Goal: Book appointment/travel/reservation

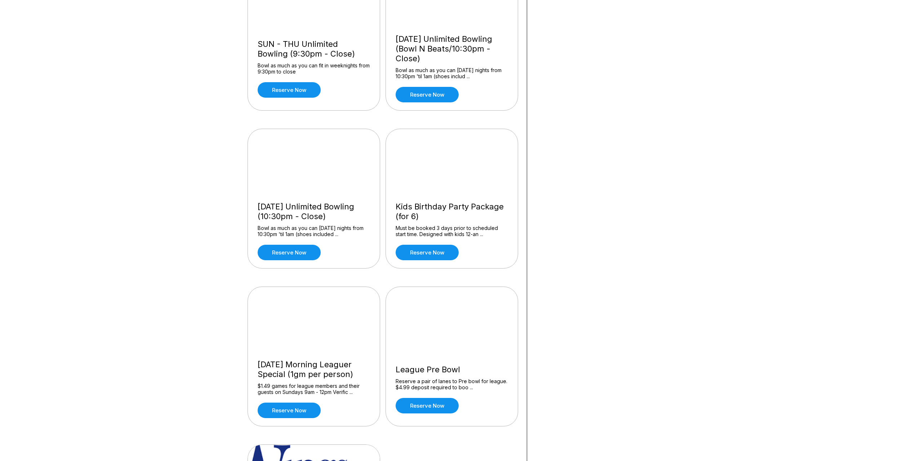
scroll to position [505, 0]
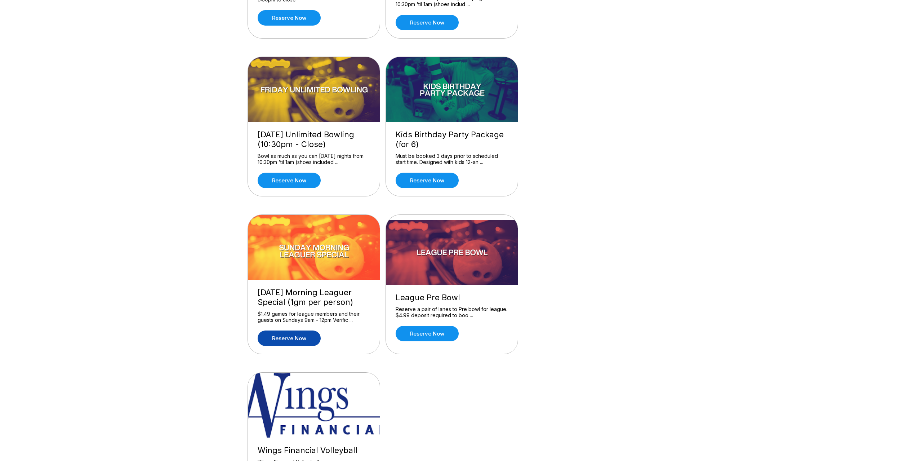
click at [294, 339] on link "Reserve now" at bounding box center [289, 339] width 63 height 16
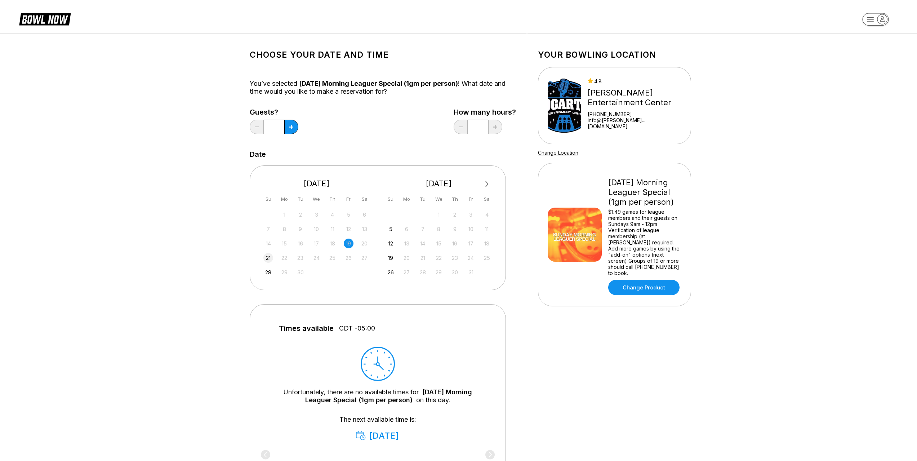
click at [264, 256] on div "21" at bounding box center [269, 258] width 10 height 10
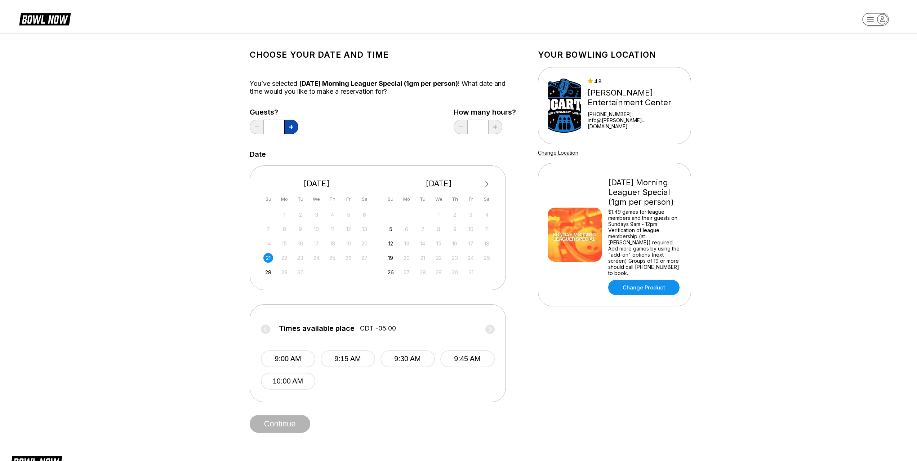
click at [292, 127] on icon at bounding box center [291, 127] width 4 height 4
type input "*"
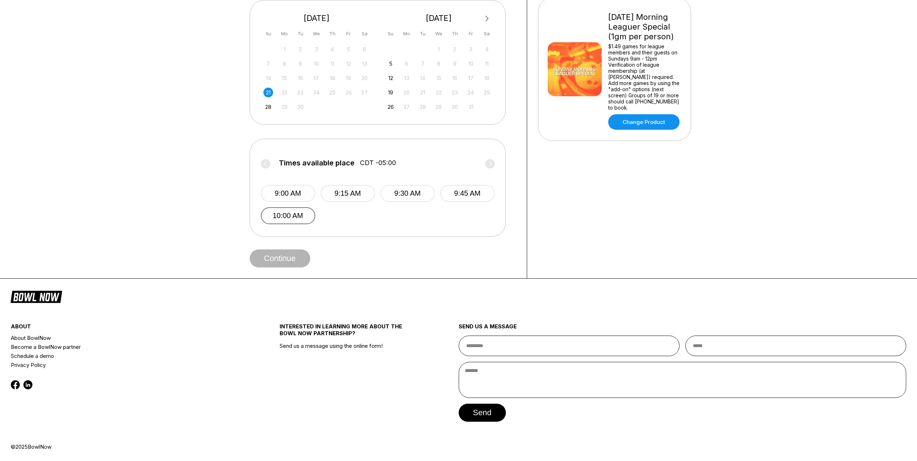
click at [298, 217] on button "10:00 AM" at bounding box center [288, 215] width 54 height 17
click at [291, 252] on button "Continue" at bounding box center [280, 258] width 61 height 18
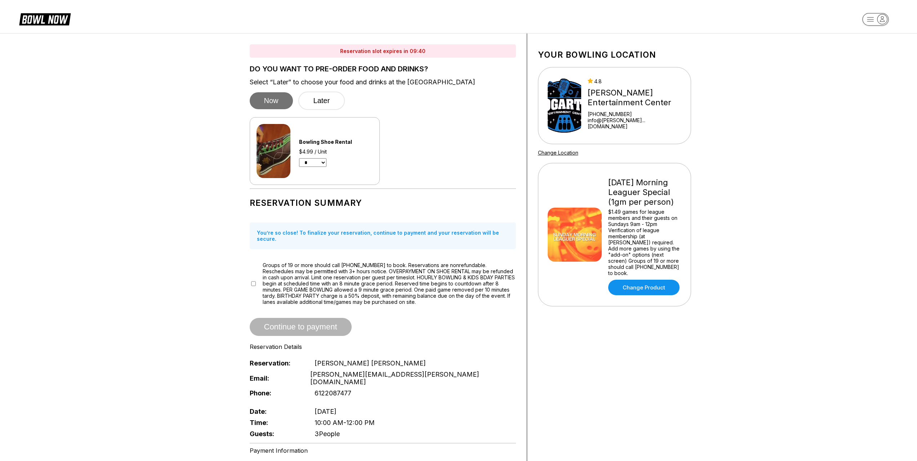
click at [279, 103] on button "Now" at bounding box center [271, 100] width 43 height 17
click at [331, 100] on button "Later" at bounding box center [321, 101] width 47 height 18
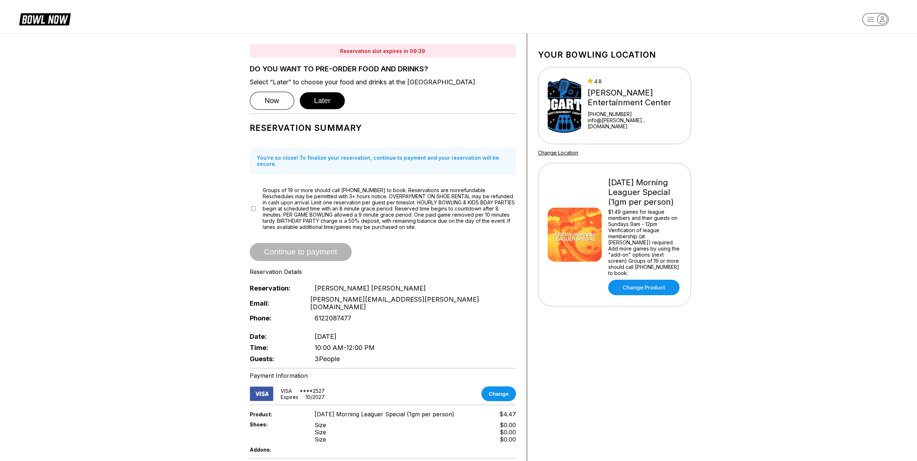
click at [277, 99] on button "Now" at bounding box center [272, 101] width 45 height 18
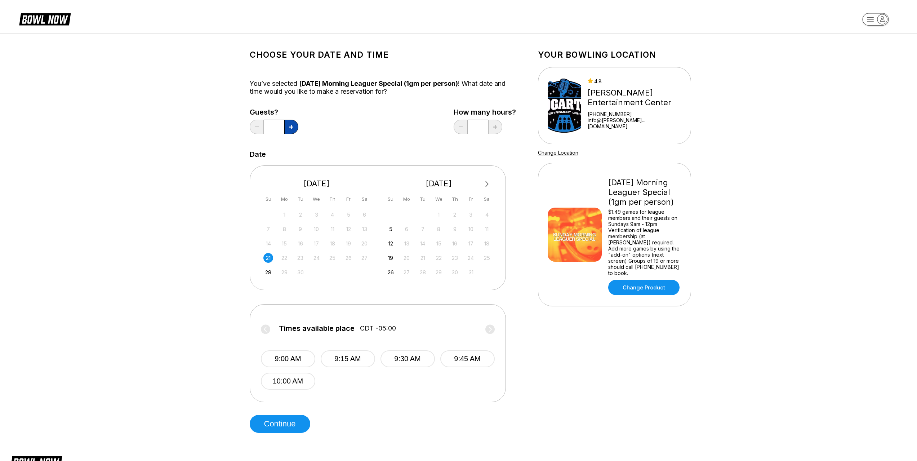
click at [289, 128] on icon at bounding box center [291, 127] width 4 height 4
click at [290, 128] on icon at bounding box center [291, 127] width 4 height 4
type input "*"
click at [297, 363] on button "9:00 AM" at bounding box center [288, 358] width 54 height 17
click at [292, 423] on button "Continue" at bounding box center [280, 424] width 61 height 18
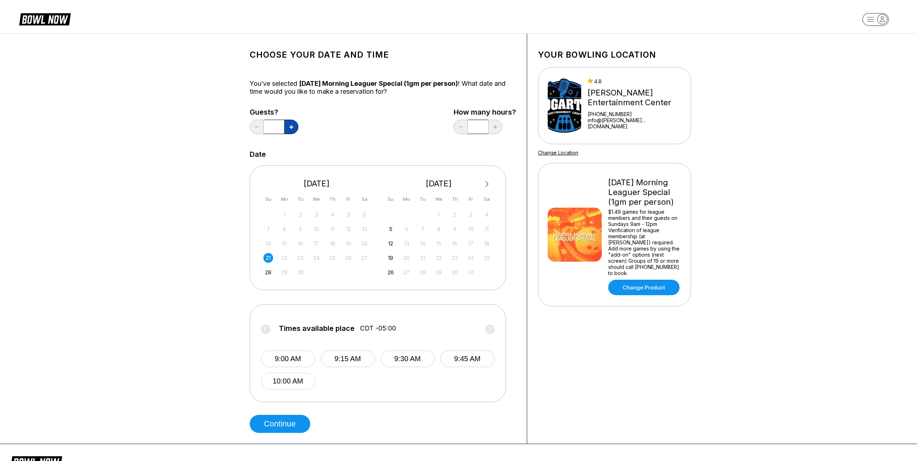
click at [289, 127] on icon at bounding box center [291, 127] width 4 height 4
click at [275, 127] on input "*" at bounding box center [274, 127] width 21 height 14
drag, startPoint x: 275, startPoint y: 127, endPoint x: 263, endPoint y: 126, distance: 11.9
click at [263, 126] on div "*" at bounding box center [274, 127] width 49 height 14
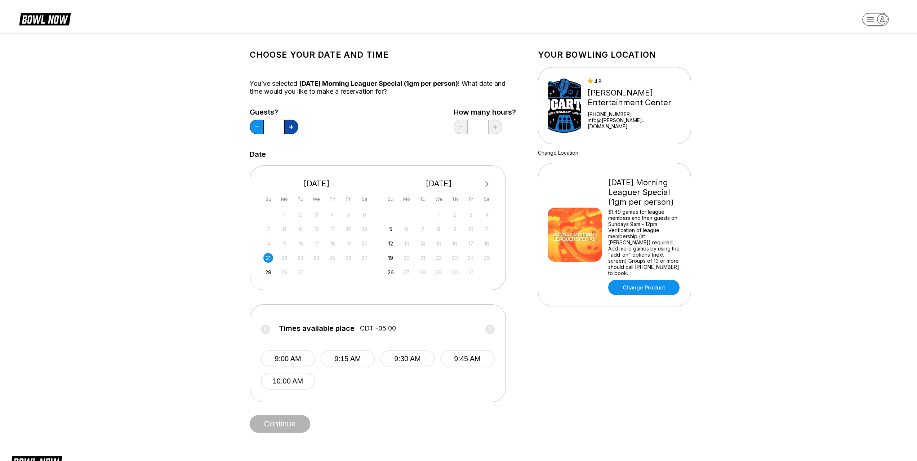
click at [287, 128] on button at bounding box center [291, 127] width 14 height 14
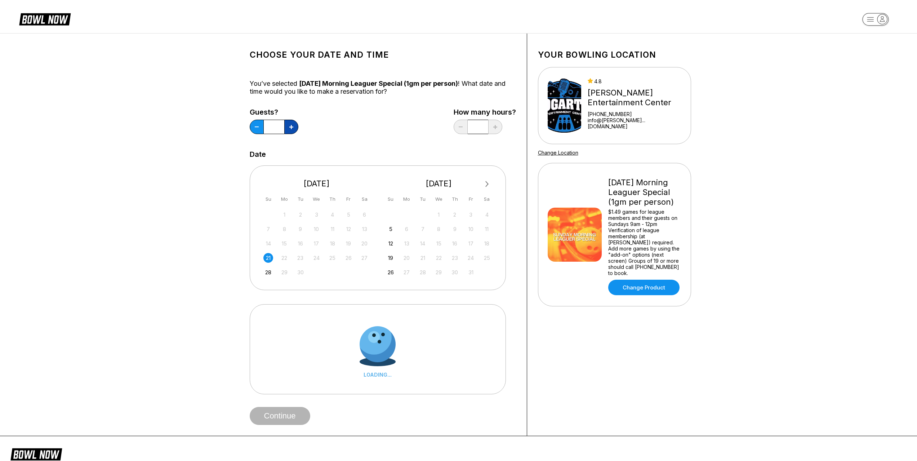
click at [287, 128] on button at bounding box center [291, 127] width 14 height 14
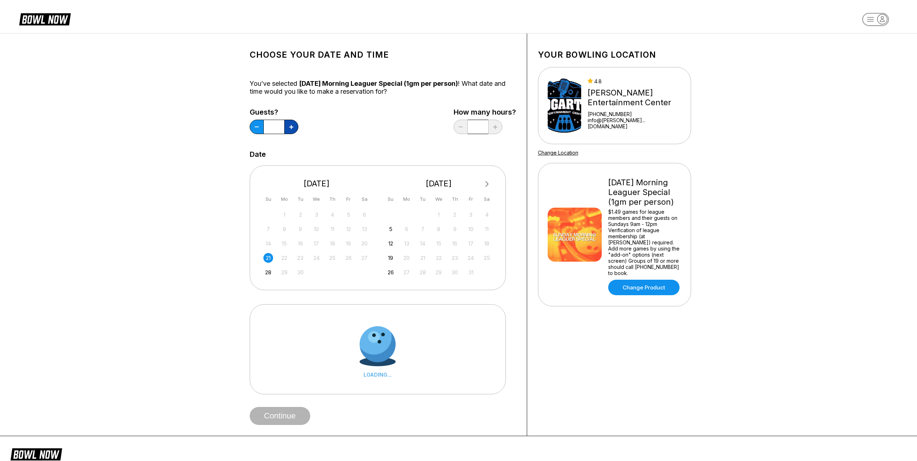
click at [287, 128] on button at bounding box center [291, 127] width 14 height 14
click at [288, 128] on button at bounding box center [291, 127] width 14 height 14
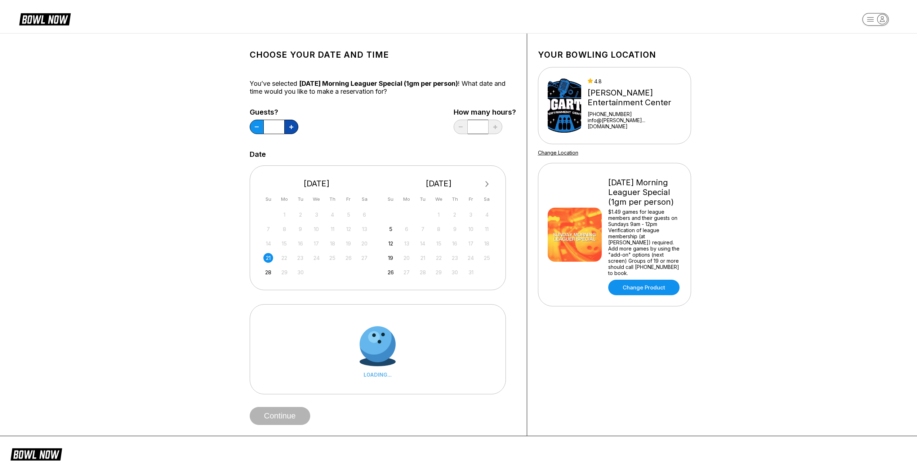
click at [288, 128] on button at bounding box center [291, 127] width 14 height 14
click at [289, 128] on button at bounding box center [291, 127] width 14 height 14
click at [289, 128] on icon at bounding box center [291, 127] width 4 height 4
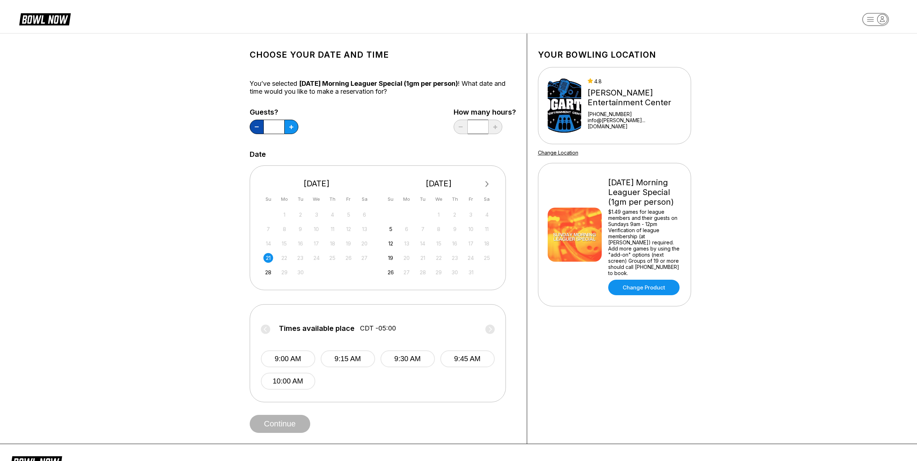
click at [261, 125] on button at bounding box center [257, 127] width 14 height 14
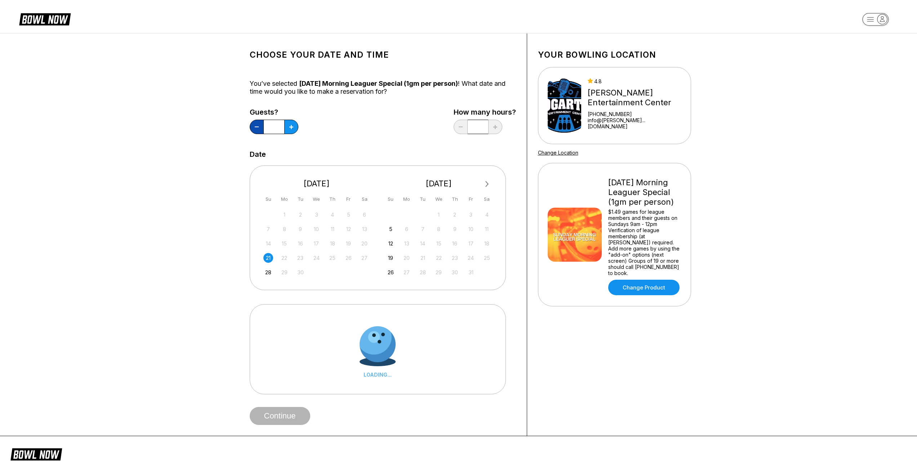
type input "**"
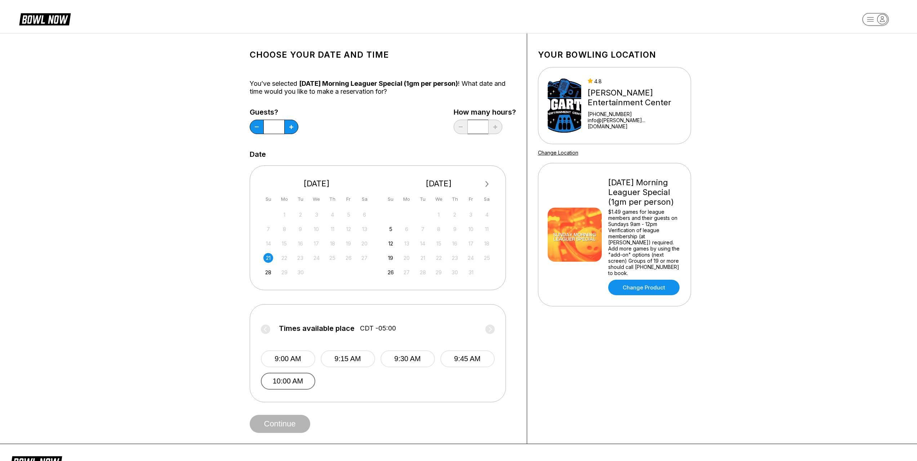
click at [296, 379] on button "10:00 AM" at bounding box center [288, 381] width 54 height 17
click at [279, 426] on button "Continue" at bounding box center [280, 424] width 61 height 18
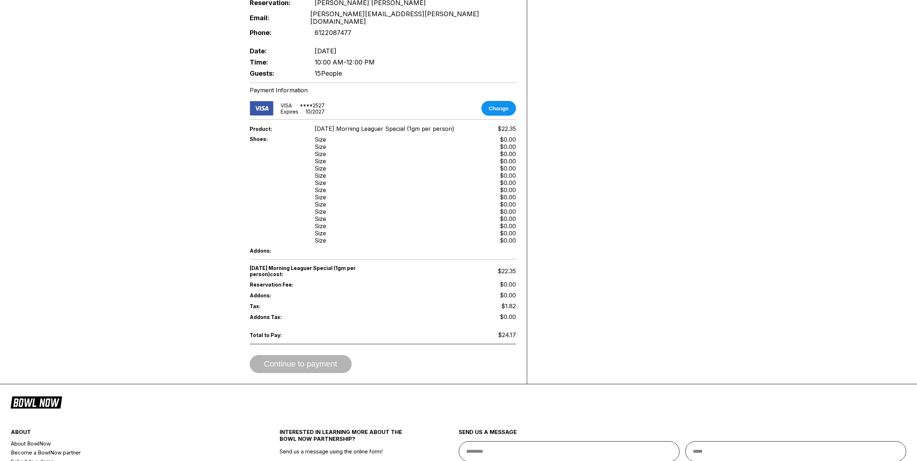
scroll to position [397, 0]
